Goal: Transaction & Acquisition: Purchase product/service

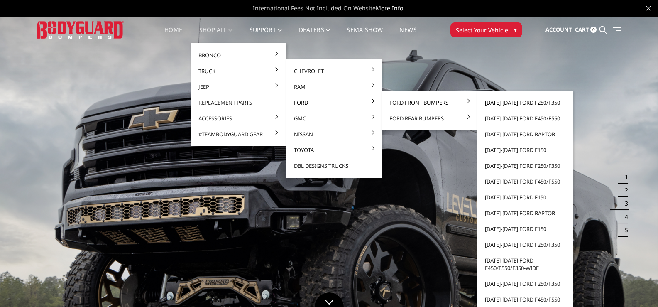
click at [522, 103] on link "[DATE]-[DATE] Ford F250/F350" at bounding box center [525, 103] width 89 height 16
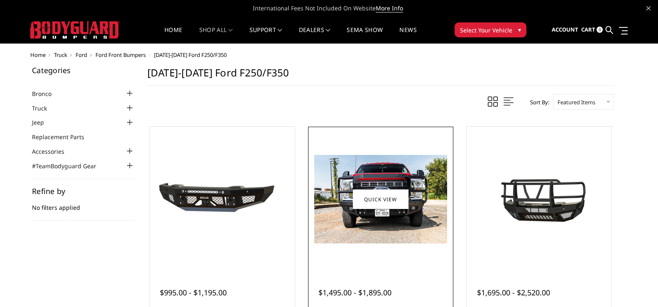
click at [381, 213] on img at bounding box center [380, 199] width 133 height 88
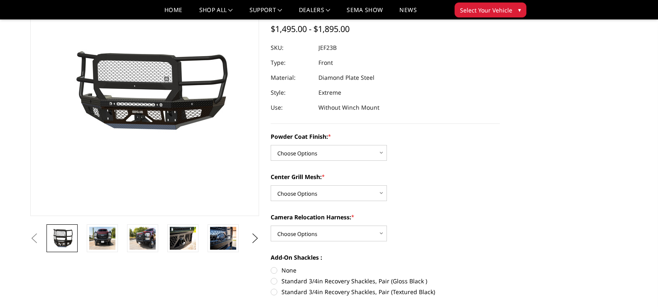
scroll to position [83, 0]
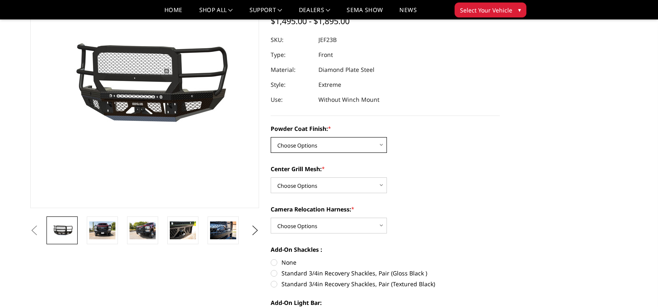
click at [331, 142] on select "Choose Options Bare Metal Gloss Black Powder Coat Textured Black Powder Coat" at bounding box center [329, 145] width 116 height 16
select select "3264"
click at [271, 137] on select "Choose Options Bare Metal Gloss Black Powder Coat Textured Black Powder Coat" at bounding box center [329, 145] width 116 height 16
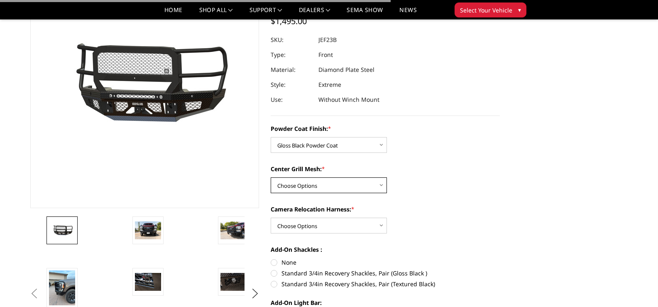
click at [333, 182] on select "Choose Options WITH Expanded Metal in Center Grill WITHOUT Expanded Metal in Ce…" at bounding box center [329, 185] width 116 height 16
select select "3266"
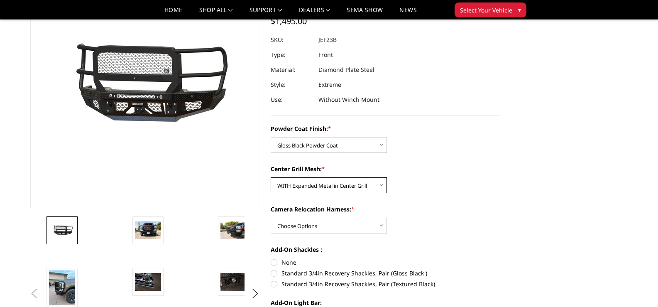
click at [271, 177] on select "Choose Options WITH Expanded Metal in Center Grill WITHOUT Expanded Metal in Ce…" at bounding box center [329, 185] width 116 height 16
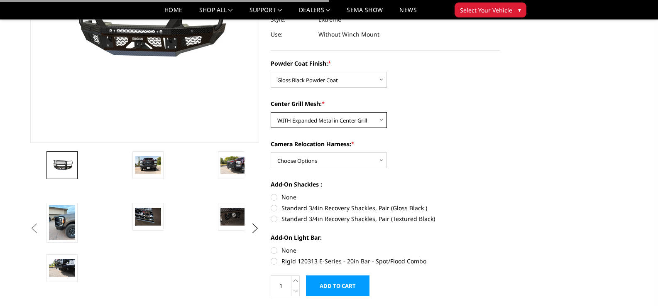
scroll to position [166, 0]
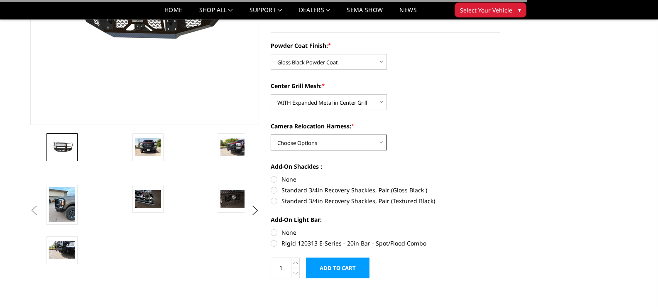
click at [333, 140] on select "Choose Options WITH Camera Relocation Harness WITHOUT Camera Relocation Harness" at bounding box center [329, 143] width 116 height 16
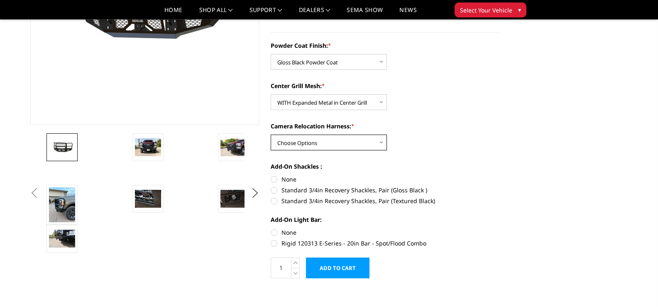
select select "3268"
click at [271, 135] on select "Choose Options WITH Camera Relocation Harness WITHOUT Camera Relocation Harness" at bounding box center [329, 143] width 116 height 16
click at [273, 178] on label "None" at bounding box center [385, 179] width 229 height 9
click at [271, 175] on input "None" at bounding box center [271, 175] width 0 height 0
radio input "true"
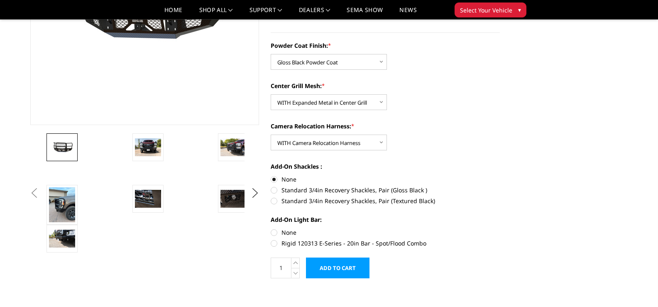
click at [276, 230] on label "None" at bounding box center [385, 232] width 229 height 9
click at [271, 228] on input "None" at bounding box center [271, 228] width 0 height 0
radio input "true"
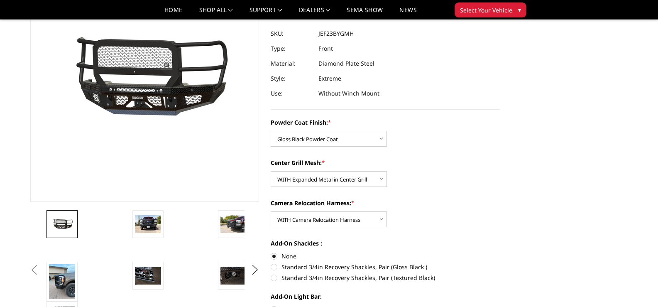
scroll to position [0, 0]
